Goal: Information Seeking & Learning: Learn about a topic

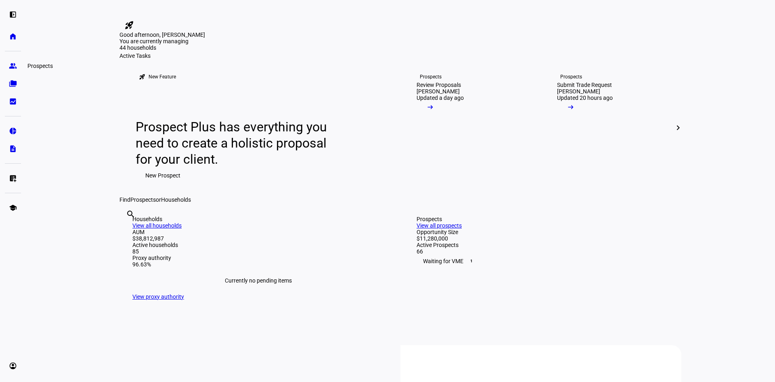
click at [16, 71] on link "group Prospects" at bounding box center [13, 66] width 16 height 16
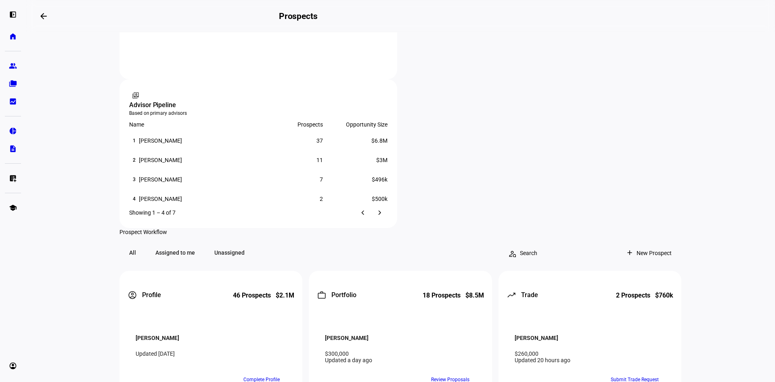
scroll to position [565, 0]
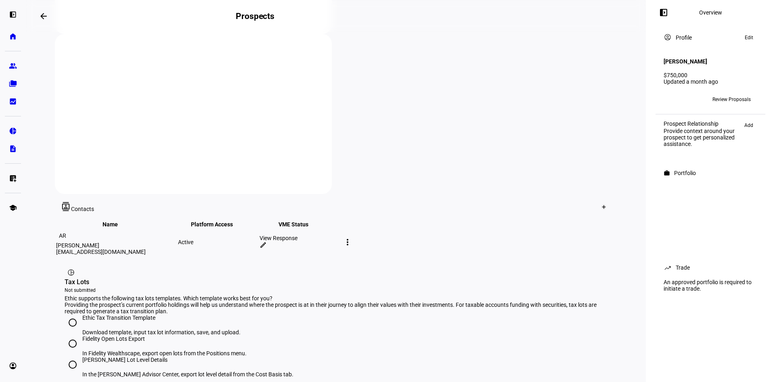
scroll to position [40, 0]
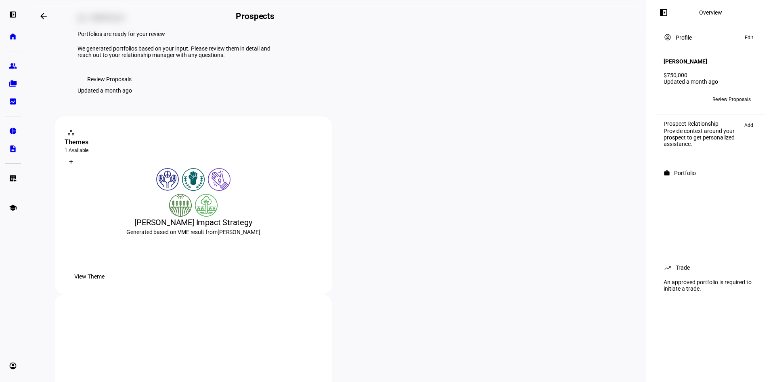
click at [105, 284] on span "View Theme" at bounding box center [89, 276] width 30 height 16
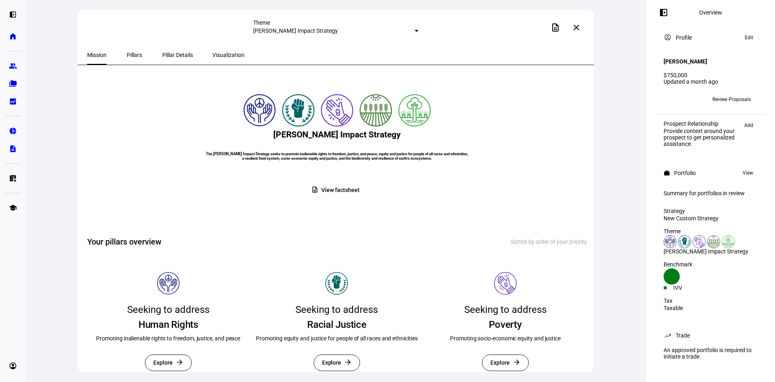
click at [127, 53] on span "Pillars" at bounding box center [134, 55] width 15 height 6
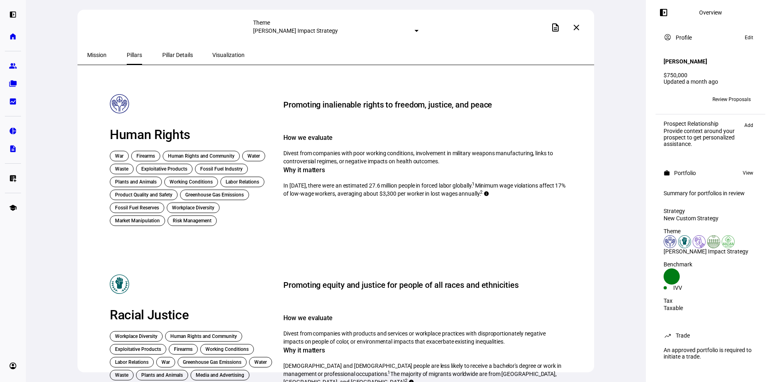
click at [212, 52] on span "Visualization" at bounding box center [228, 55] width 32 height 6
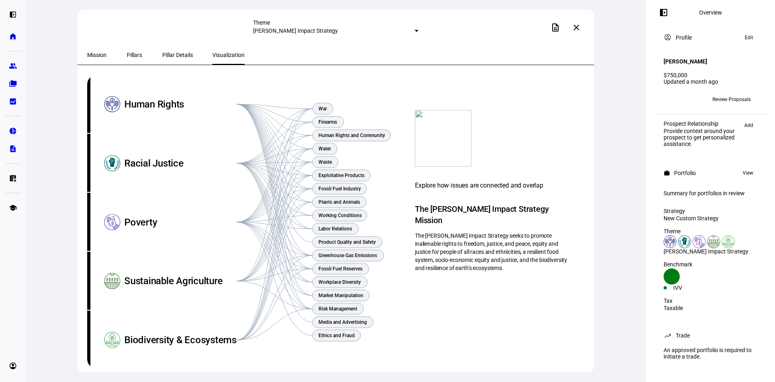
click at [577, 28] on mat-icon "close" at bounding box center [577, 28] width 10 height 10
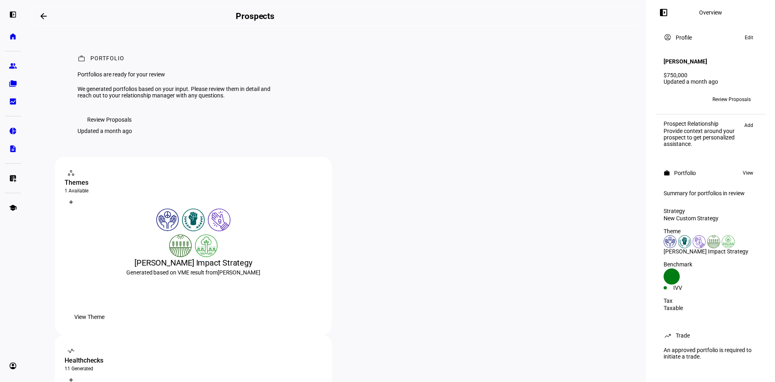
click at [714, 94] on span "Review Proposals" at bounding box center [732, 99] width 38 height 13
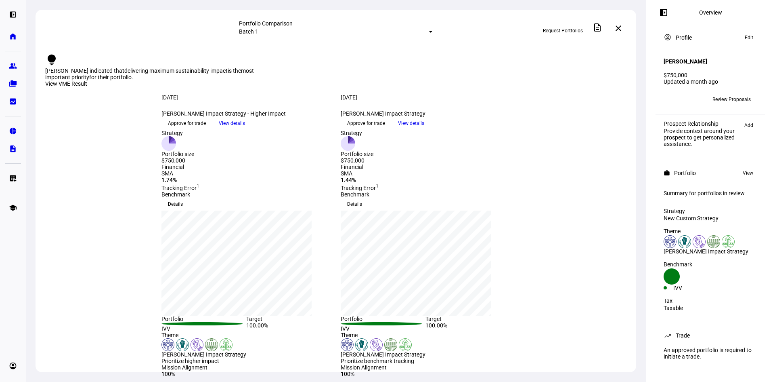
click at [245, 129] on span "View details" at bounding box center [232, 123] width 26 height 12
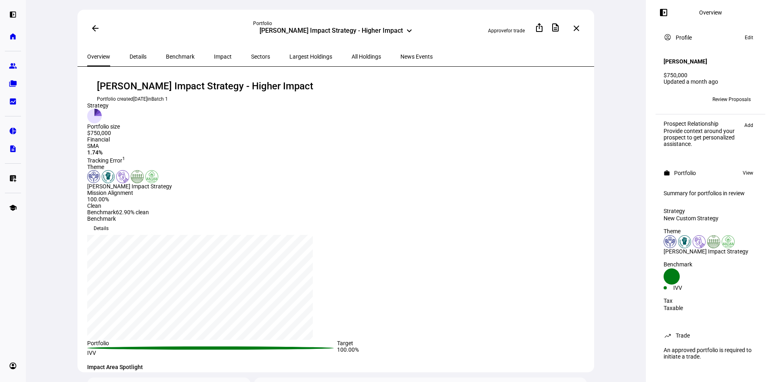
click at [290, 51] on span "Largest Holdings" at bounding box center [311, 56] width 43 height 19
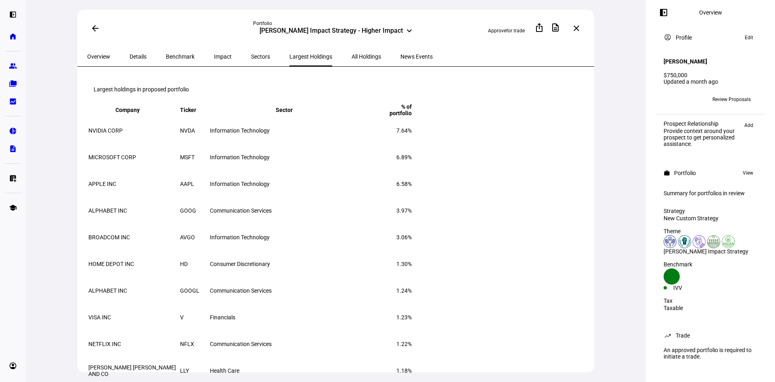
drag, startPoint x: 570, startPoint y: 171, endPoint x: 565, endPoint y: 170, distance: 5.0
click at [412, 170] on td "6.89%" at bounding box center [392, 157] width 40 height 26
click at [412, 167] on td "6.89%" at bounding box center [392, 157] width 40 height 26
drag, startPoint x: 556, startPoint y: 167, endPoint x: 583, endPoint y: 170, distance: 26.8
click at [583, 170] on eth-route-card-body "Largest holdings in proposed portfolio Company keyboard_arrow_down keyboard_arr…" at bounding box center [336, 232] width 517 height 330
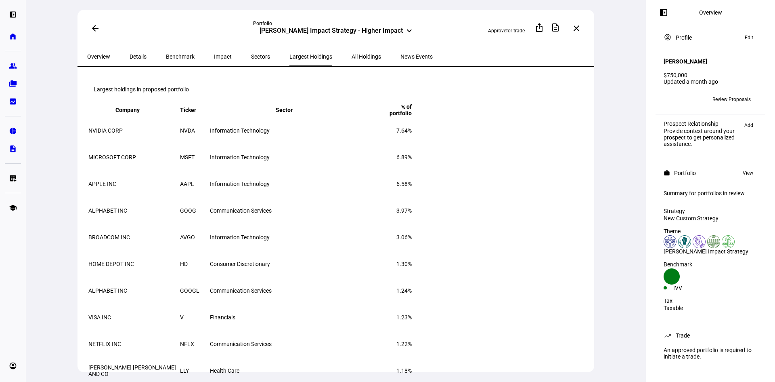
click at [582, 170] on mat-card "Largest holdings in proposed portfolio Company keyboard_arrow_down keyboard_arr…" at bounding box center [337, 230] width 500 height 308
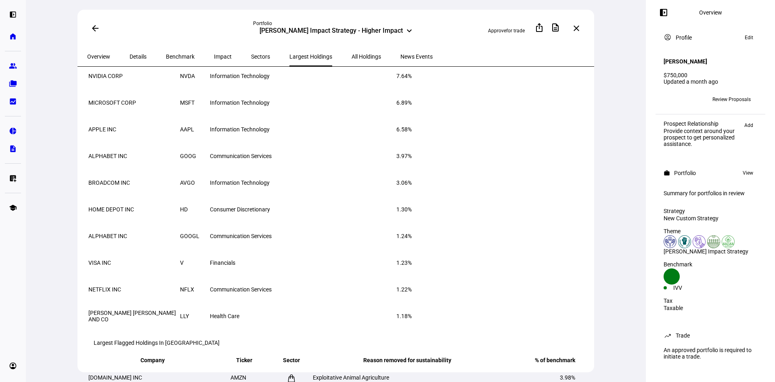
scroll to position [40, 0]
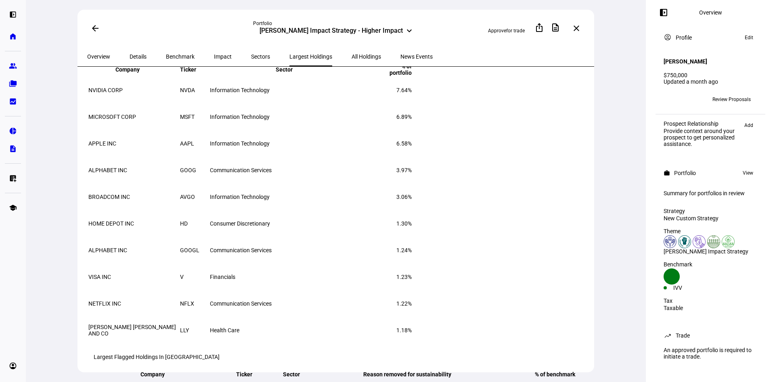
drag, startPoint x: 558, startPoint y: 258, endPoint x: 576, endPoint y: 256, distance: 18.6
click at [412, 256] on td "1.24%" at bounding box center [392, 250] width 40 height 26
click at [576, 25] on mat-icon "close" at bounding box center [577, 28] width 10 height 10
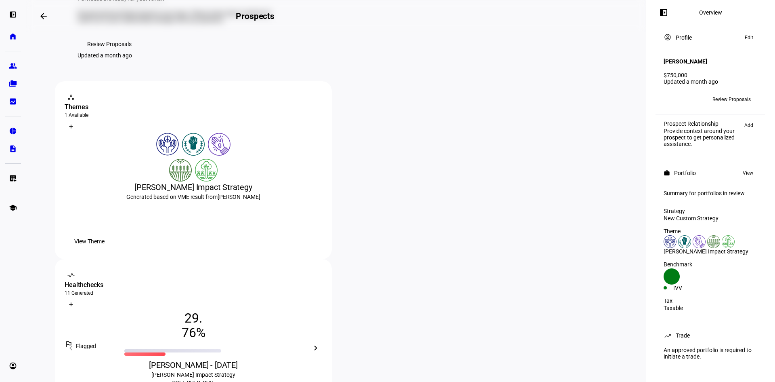
scroll to position [52, 0]
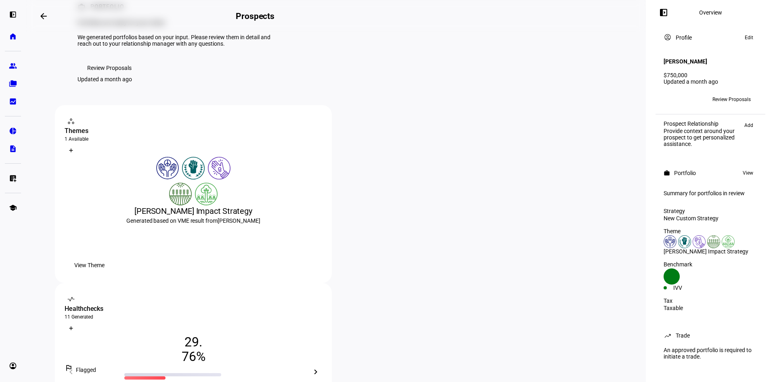
click at [321, 367] on mat-icon "chevron_right" at bounding box center [316, 372] width 10 height 10
click at [76, 367] on mat-icon "chevron_left" at bounding box center [71, 372] width 10 height 10
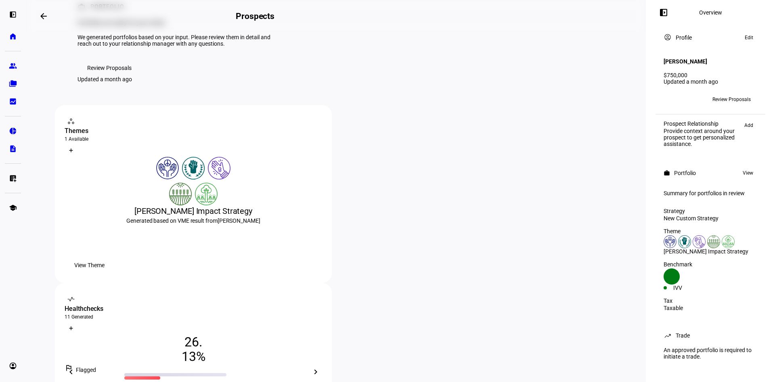
click at [76, 367] on mat-icon "chevron_left" at bounding box center [71, 372] width 10 height 10
click at [322, 381] on div "[PERSON_NAME] - [DATE]" at bounding box center [194, 388] width 258 height 11
click at [202, 334] on span "." at bounding box center [200, 341] width 3 height 15
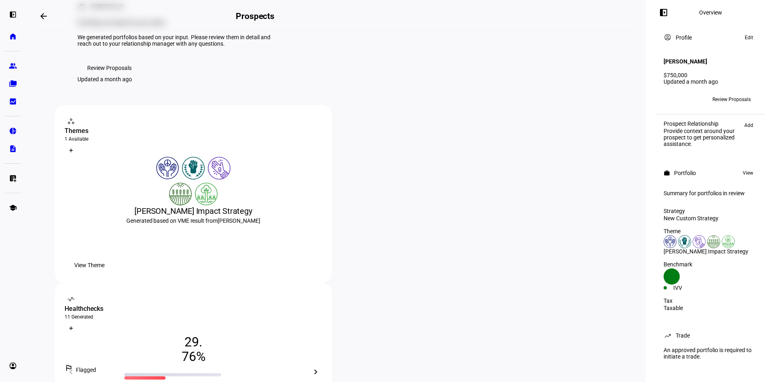
click at [322, 365] on div "chevron_right" at bounding box center [315, 371] width 13 height 13
click at [12, 211] on eth-mat-symbol "school" at bounding box center [13, 208] width 8 height 8
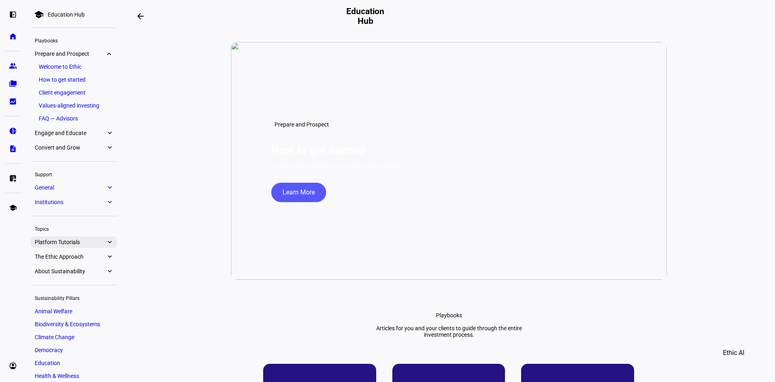
click at [75, 239] on span "Platform Tutorials" at bounding box center [70, 242] width 71 height 6
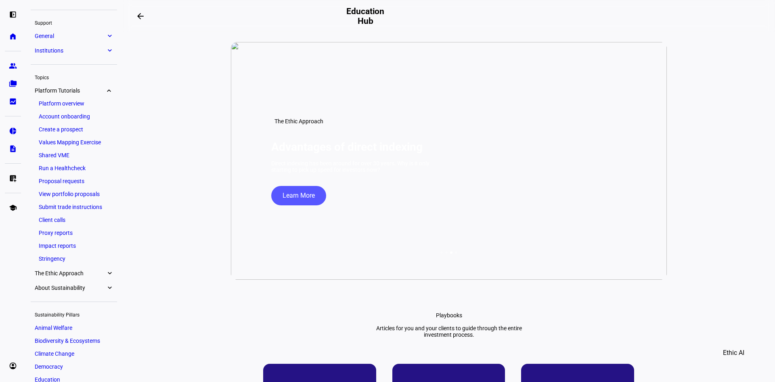
click at [62, 231] on link "Proxy reports" at bounding box center [74, 232] width 78 height 11
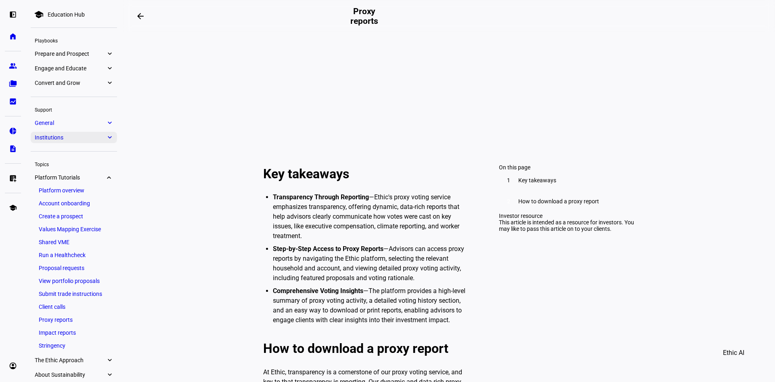
click at [71, 140] on span "Institutions" at bounding box center [70, 137] width 71 height 6
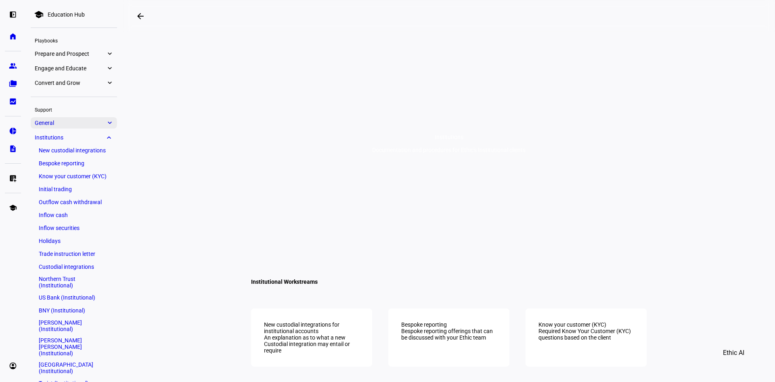
click at [103, 120] on span "General" at bounding box center [70, 123] width 71 height 6
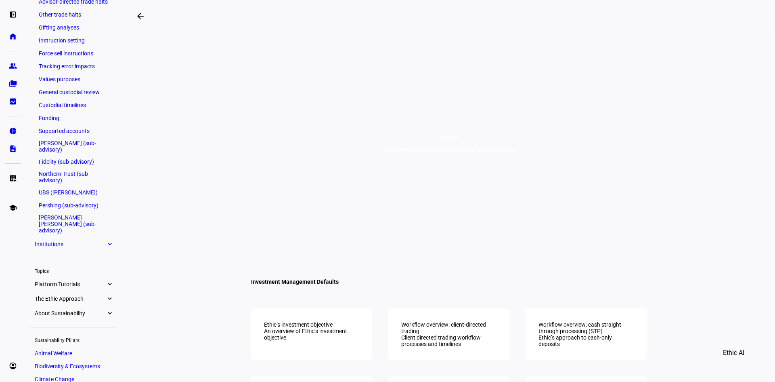
scroll to position [396, 0]
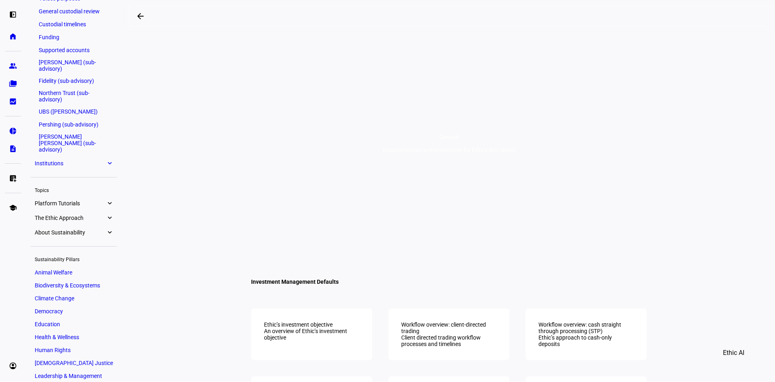
click at [76, 214] on span "The Ethic Approach" at bounding box center [70, 217] width 71 height 6
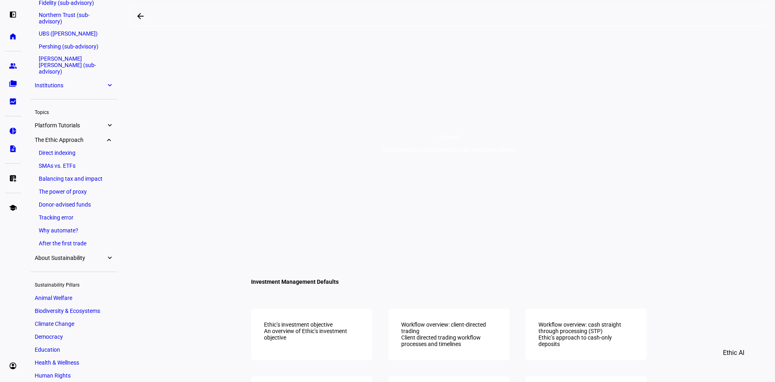
scroll to position [471, 0]
click at [74, 258] on span "About Sustainability" at bounding box center [70, 260] width 71 height 6
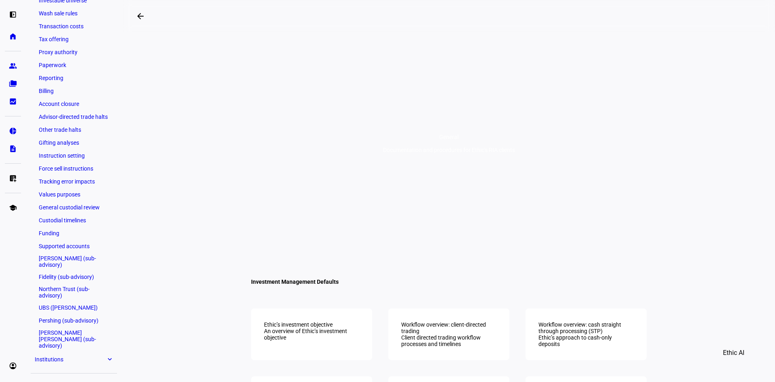
scroll to position [0, 0]
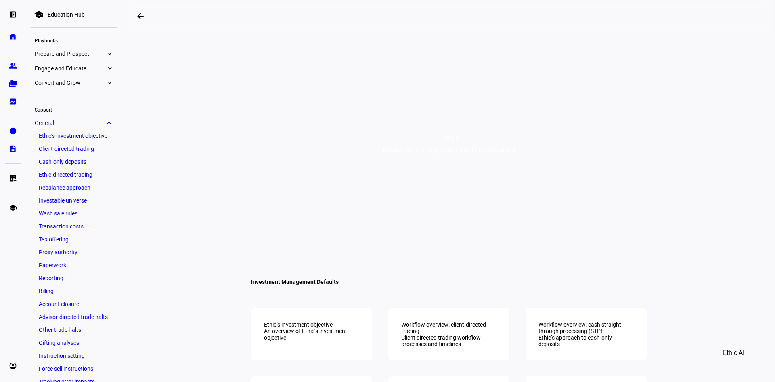
click at [72, 51] on span "Prepare and Prospect" at bounding box center [70, 53] width 71 height 6
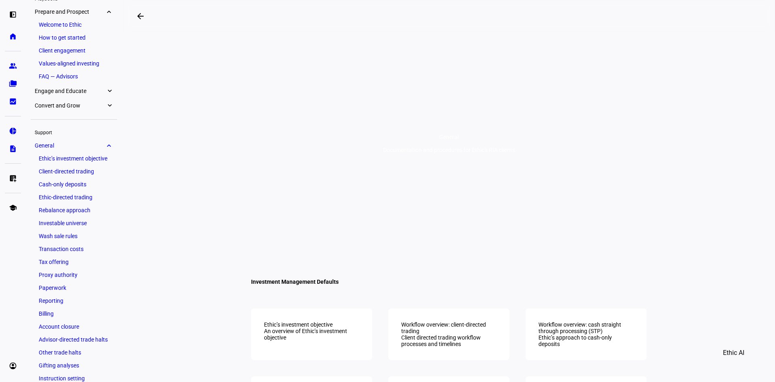
scroll to position [44, 0]
click at [84, 90] on span "Engage and Educate" at bounding box center [70, 89] width 71 height 6
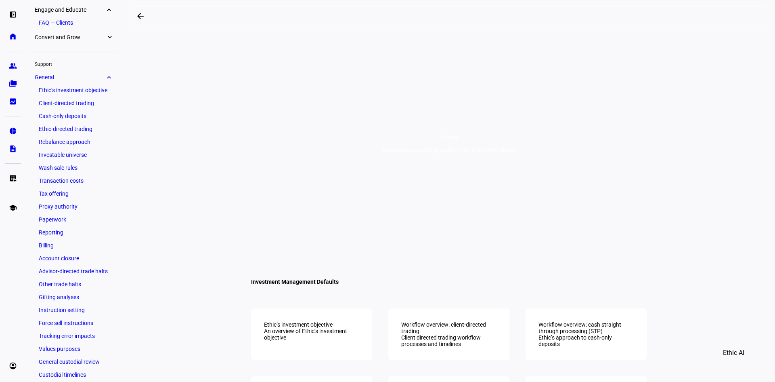
scroll to position [83, 0]
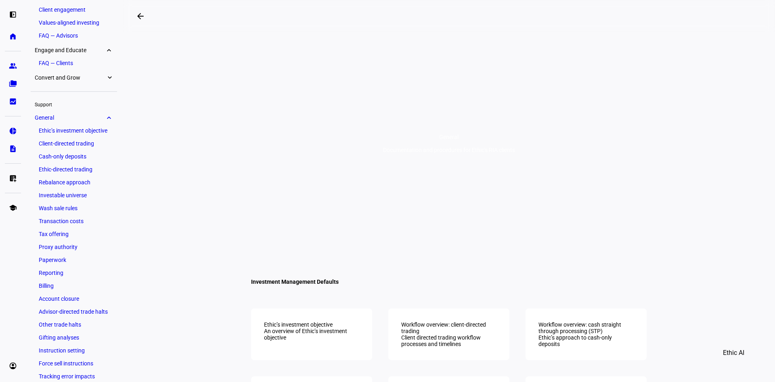
click at [68, 55] on link "Engage and Educate expand_more" at bounding box center [74, 49] width 86 height 11
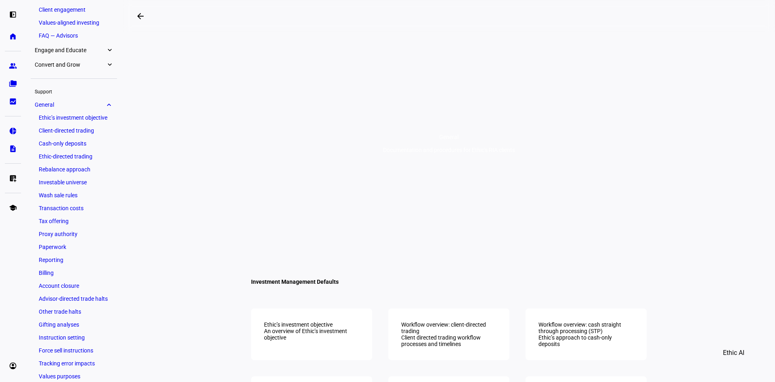
scroll to position [123, 0]
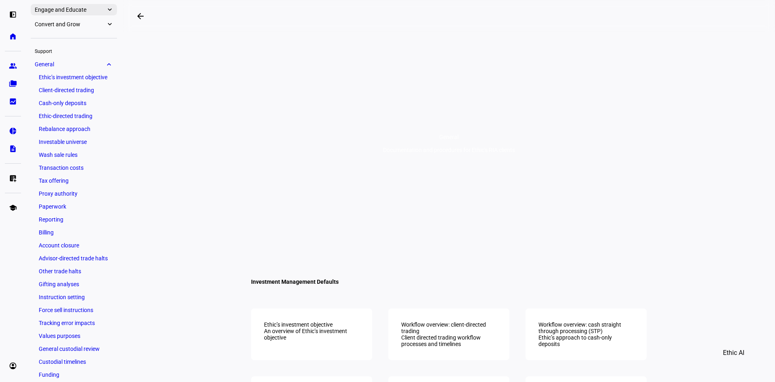
click at [74, 7] on span "Engage and Educate" at bounding box center [70, 9] width 71 height 6
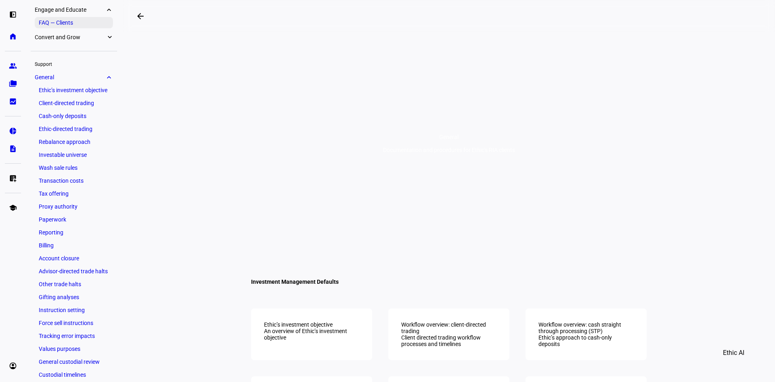
click at [69, 21] on link "FAQ — Clients" at bounding box center [74, 22] width 78 height 11
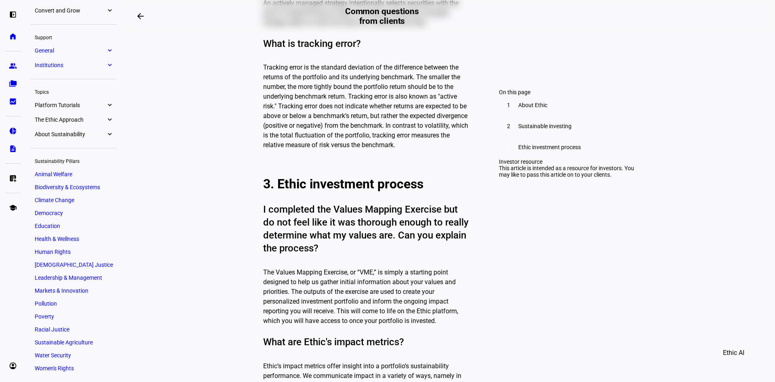
scroll to position [1496, 0]
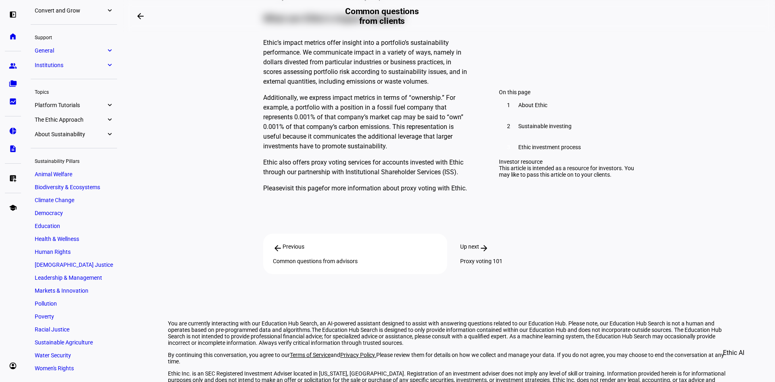
click at [508, 258] on div "Proxy voting 101" at bounding box center [542, 261] width 165 height 6
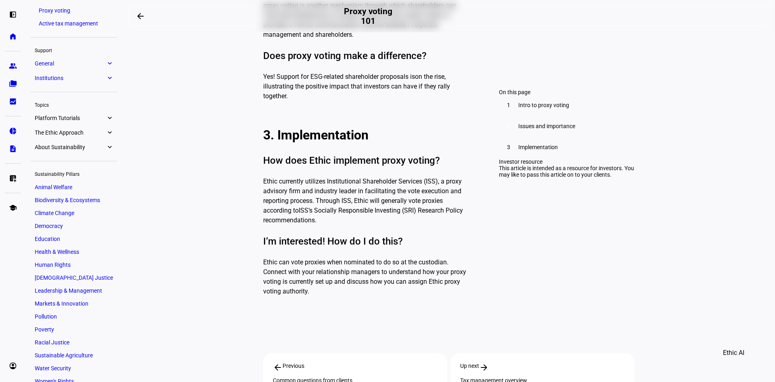
scroll to position [929, 0]
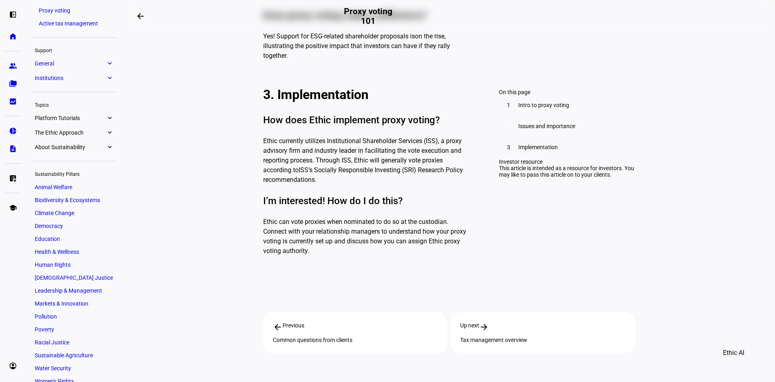
click at [389, 166] on link "ISS’s Socially Responsible Investing (SRI) Research Policy recommendations" at bounding box center [363, 174] width 200 height 17
